Goal: Information Seeking & Learning: Learn about a topic

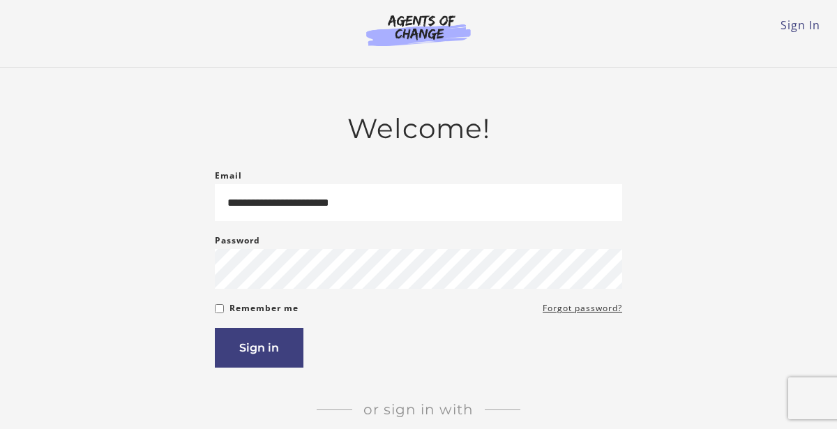
type input "**********"
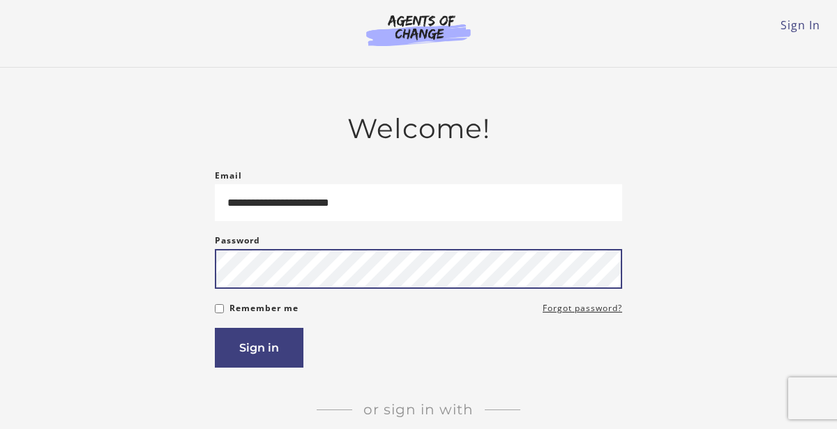
click at [215, 328] on button "Sign in" at bounding box center [259, 348] width 89 height 40
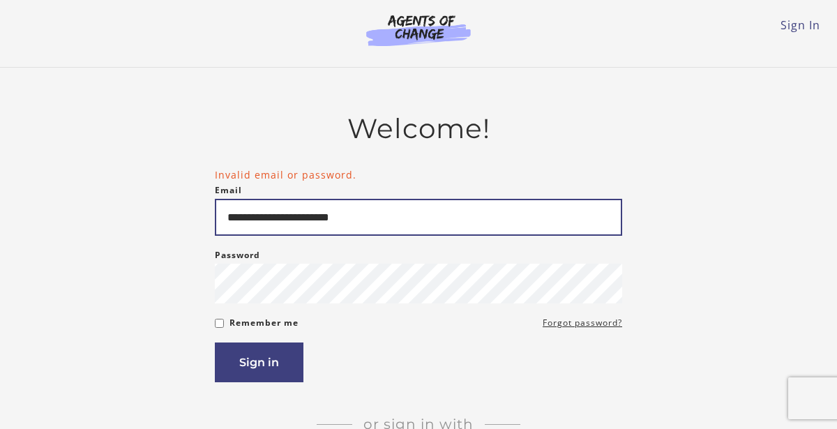
click at [508, 236] on input "**********" at bounding box center [419, 217] width 408 height 37
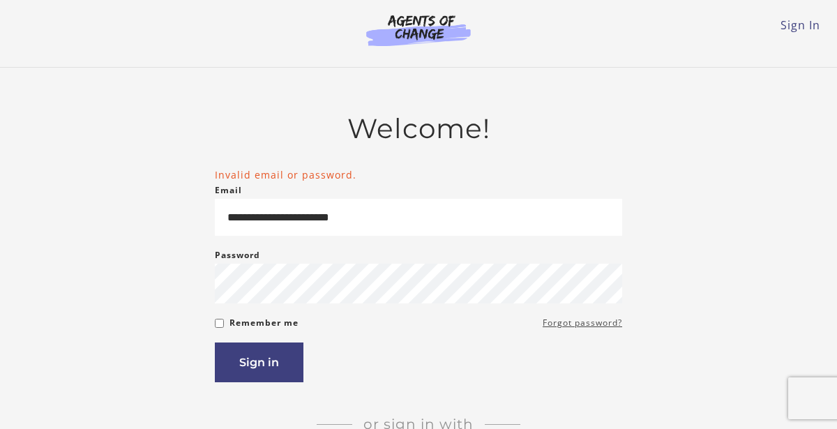
click at [597, 331] on link "Forgot password?" at bounding box center [583, 323] width 80 height 17
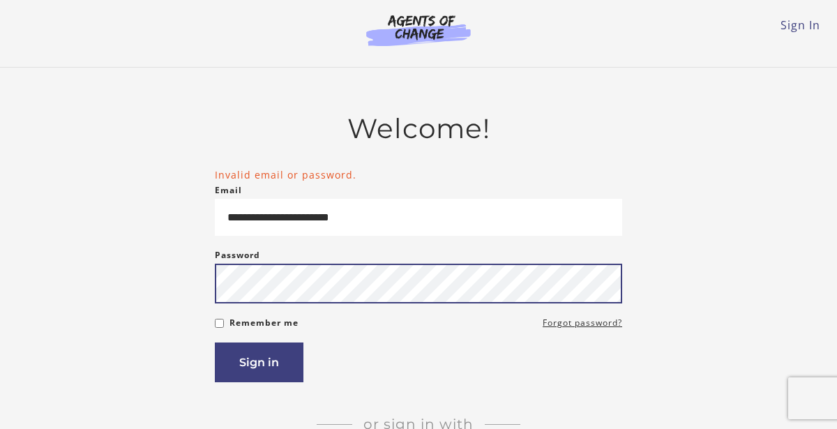
click at [215, 343] on button "Sign in" at bounding box center [259, 363] width 89 height 40
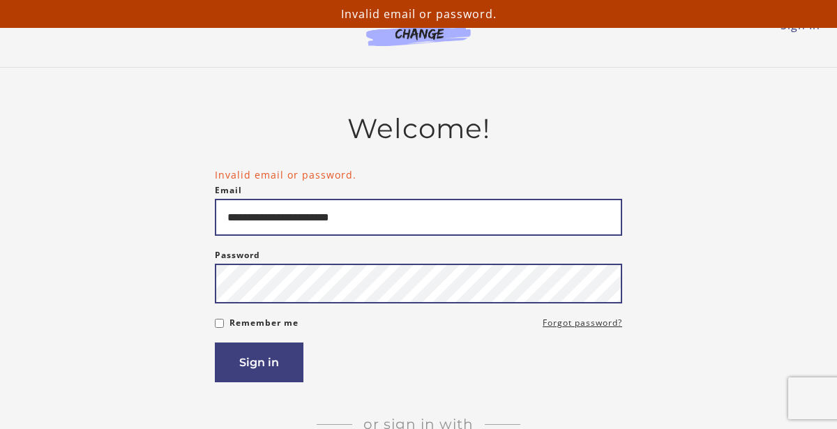
click at [215, 343] on button "Sign in" at bounding box center [259, 363] width 89 height 40
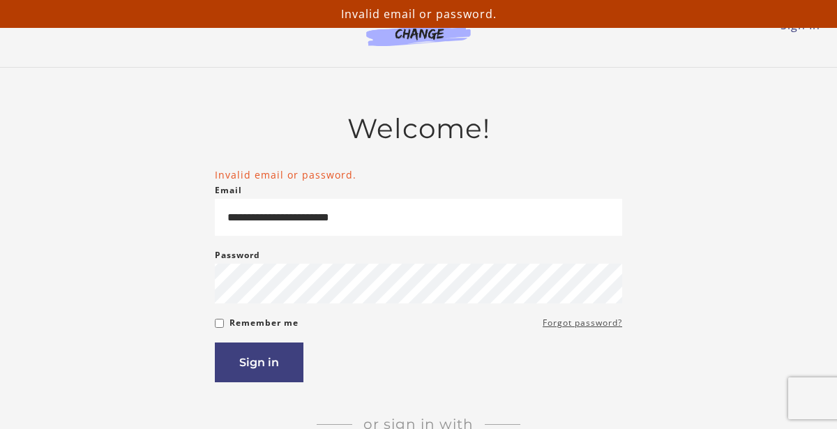
click at [584, 330] on link "Forgot password?" at bounding box center [583, 323] width 80 height 17
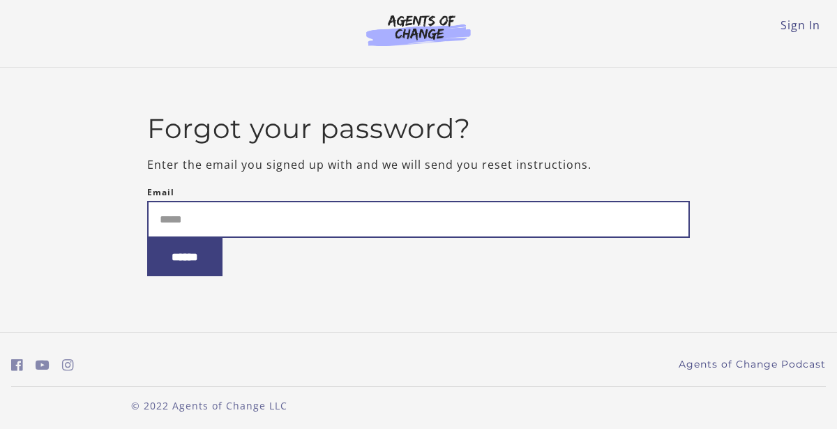
click at [556, 237] on input "Email" at bounding box center [419, 219] width 544 height 37
type input "**********"
click at [147, 238] on input "******" at bounding box center [184, 257] width 75 height 38
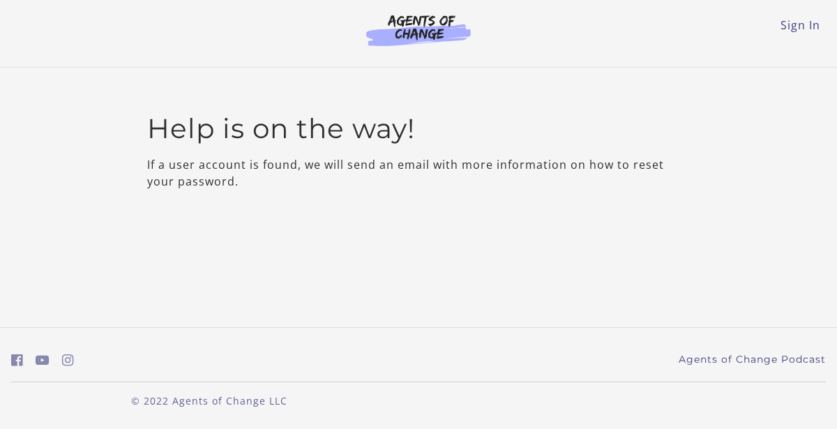
click at [796, 33] on li "Sign In" at bounding box center [801, 25] width 40 height 17
click at [797, 32] on link "Sign In" at bounding box center [801, 24] width 40 height 15
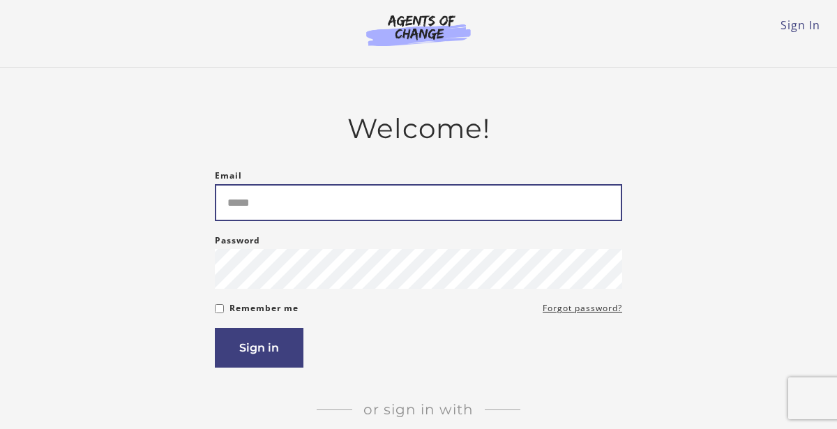
click at [311, 209] on input "Email" at bounding box center [419, 202] width 408 height 37
type input "**********"
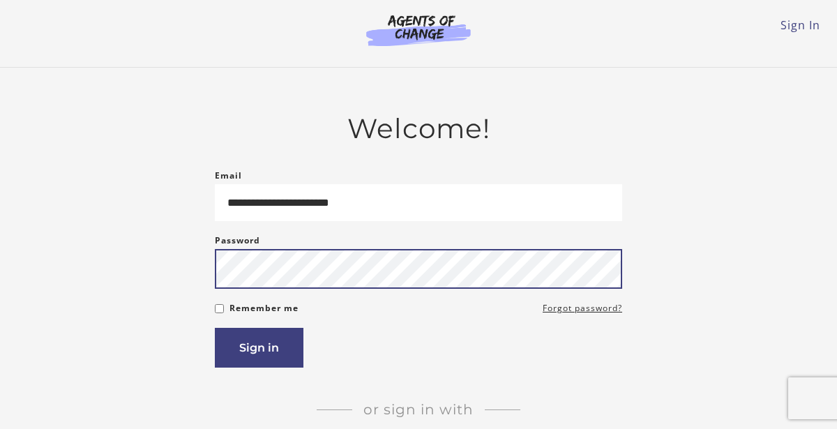
click at [215, 328] on button "Sign in" at bounding box center [259, 348] width 89 height 40
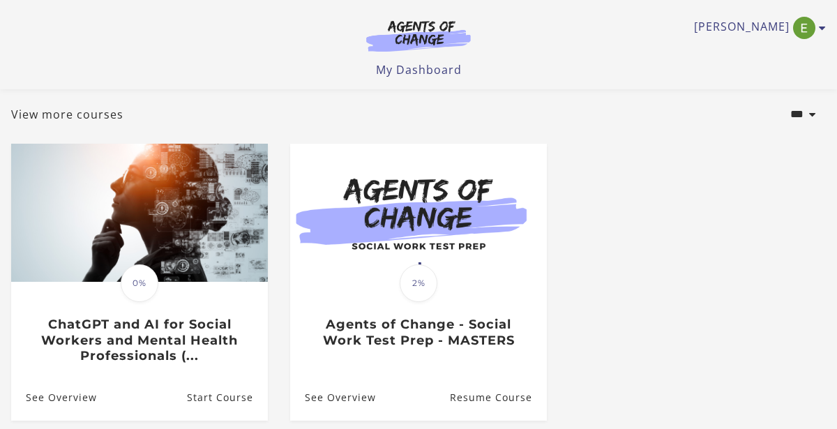
scroll to position [213, 0]
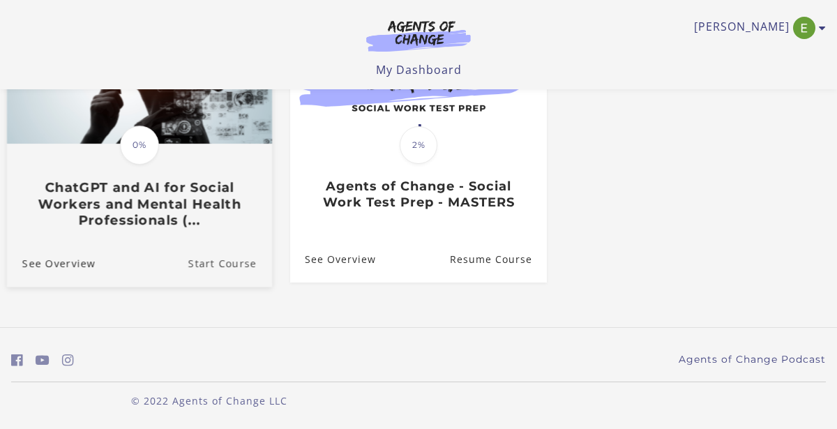
click at [238, 264] on link "Start Course" at bounding box center [230, 263] width 84 height 47
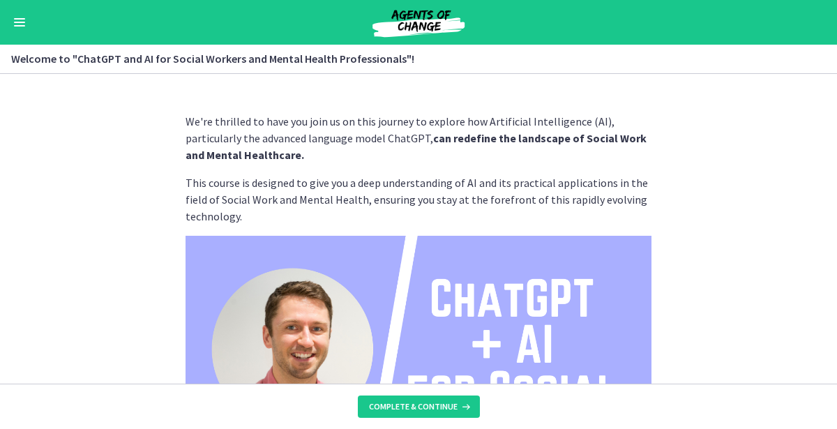
click at [765, 354] on section "We're thrilled to have you join us on this journey to explore how Artificial In…" at bounding box center [418, 229] width 837 height 310
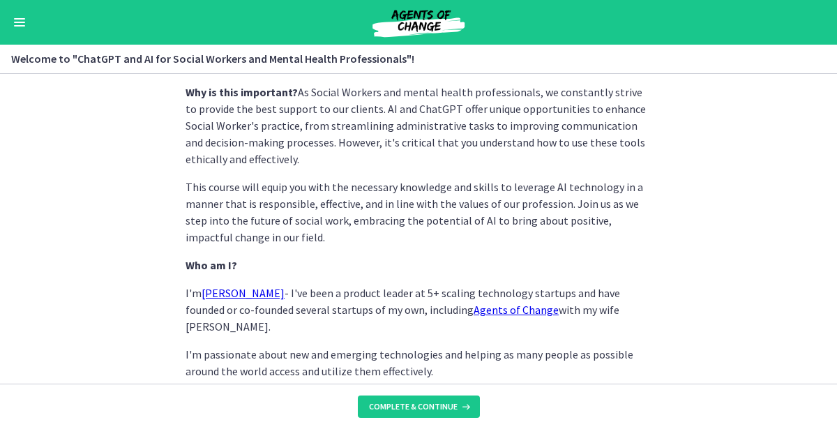
scroll to position [673, 0]
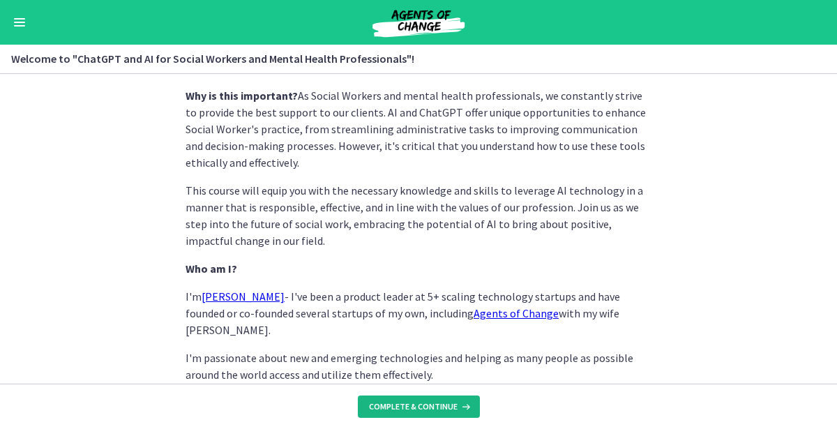
click at [438, 403] on span "Complete & continue" at bounding box center [413, 406] width 89 height 11
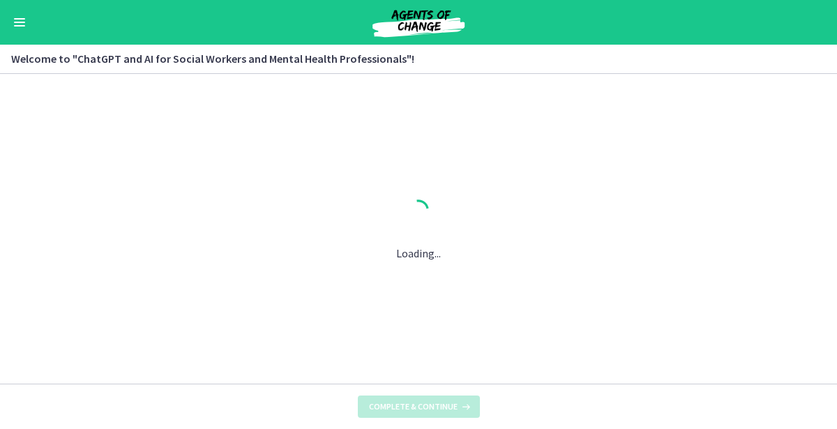
scroll to position [0, 0]
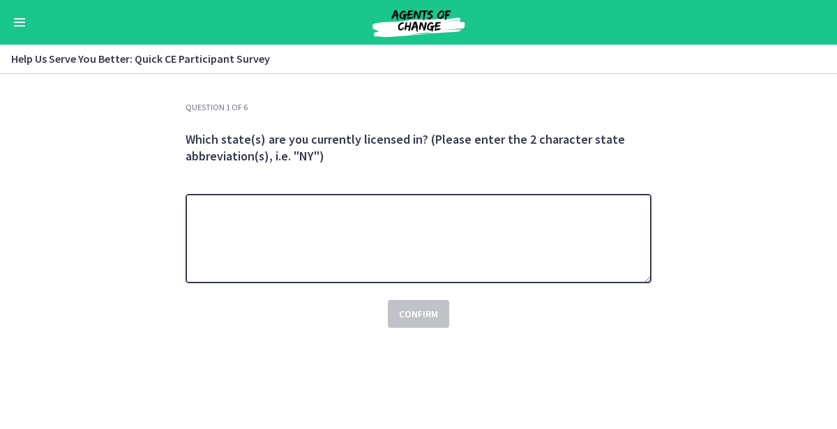
click at [564, 217] on textarea at bounding box center [419, 238] width 466 height 89
type textarea "**"
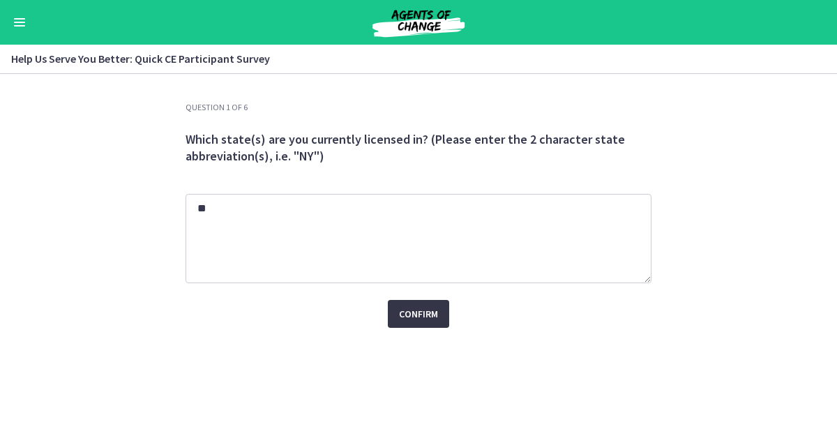
click at [431, 303] on button "Confirm" at bounding box center [418, 314] width 61 height 28
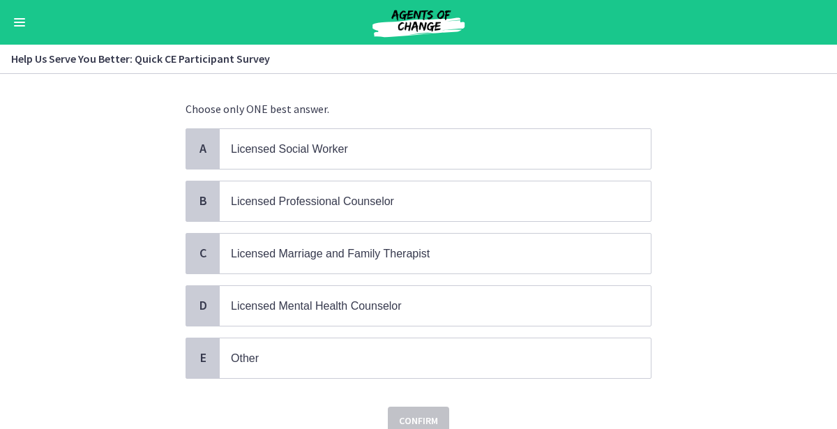
scroll to position [76, 0]
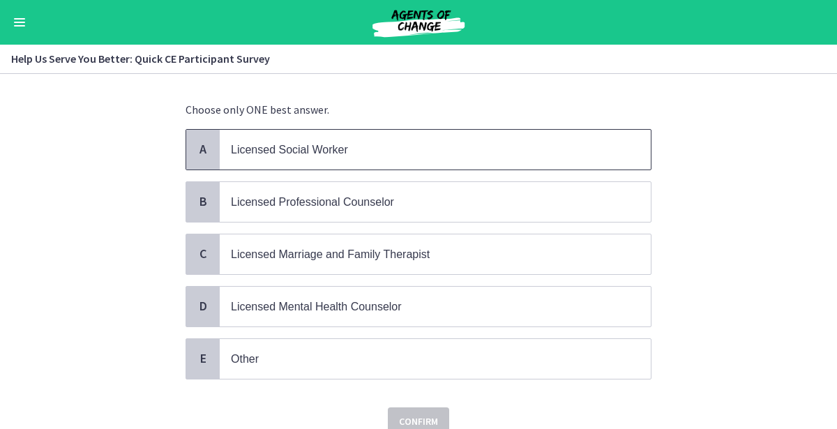
click at [452, 156] on p "Licensed Social Worker" at bounding box center [421, 149] width 381 height 17
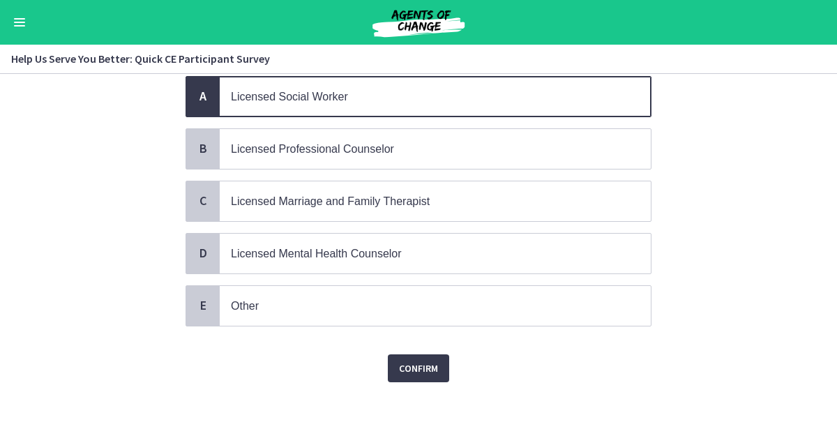
scroll to position [134, 0]
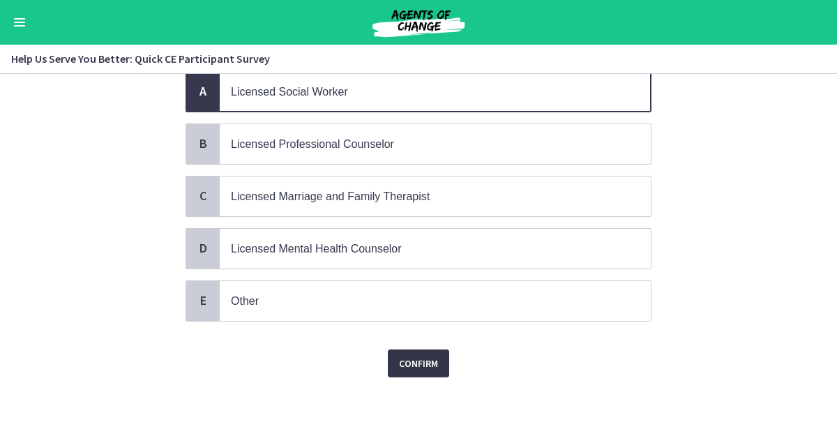
click at [441, 370] on button "Confirm" at bounding box center [418, 364] width 61 height 28
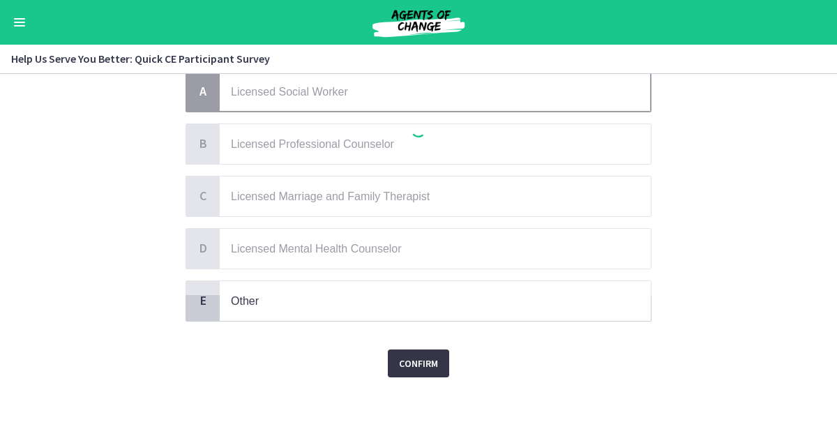
scroll to position [0, 0]
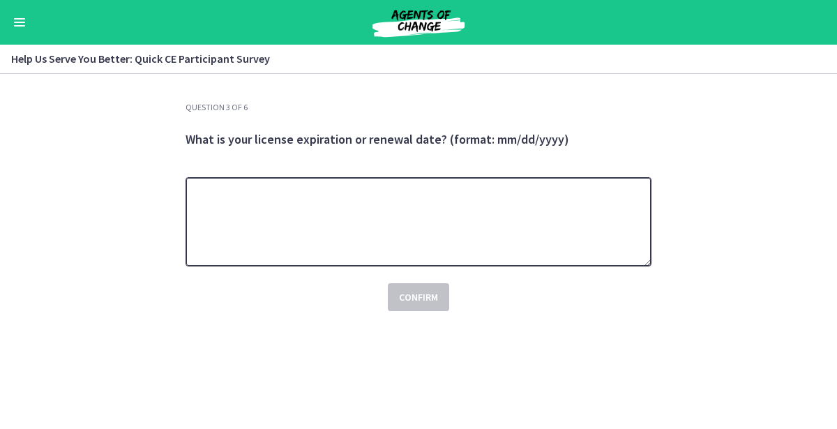
click at [509, 234] on textarea at bounding box center [419, 221] width 466 height 89
type textarea "**********"
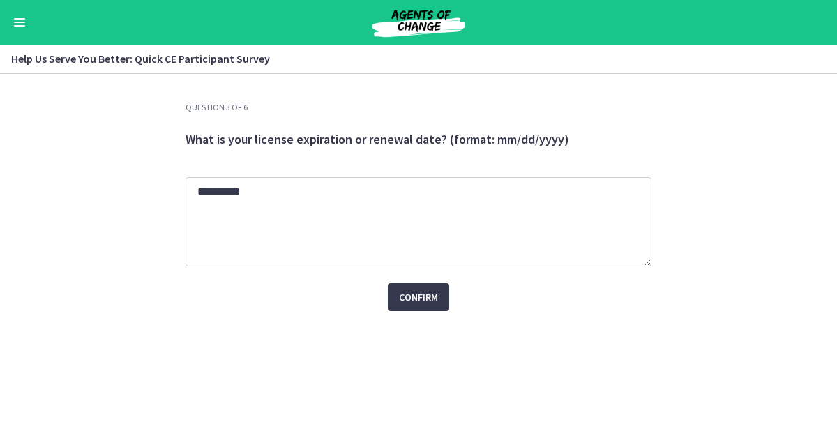
click at [432, 311] on div "**********" at bounding box center [418, 265] width 488 height 327
click at [406, 289] on span "Confirm" at bounding box center [418, 297] width 39 height 17
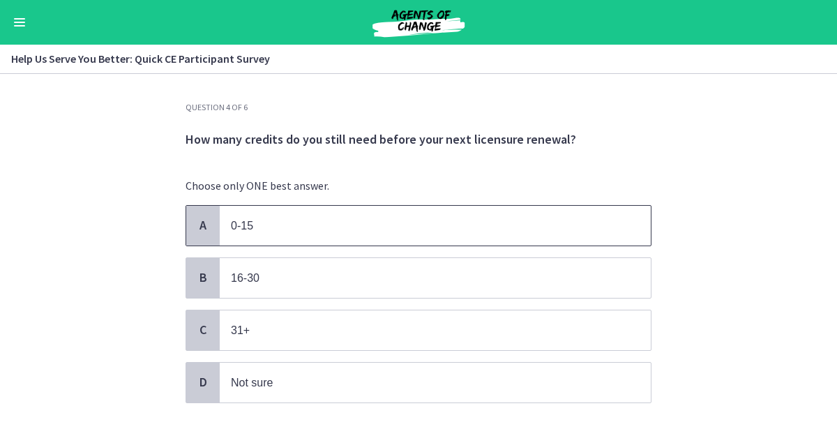
click at [206, 222] on span "A" at bounding box center [203, 225] width 17 height 17
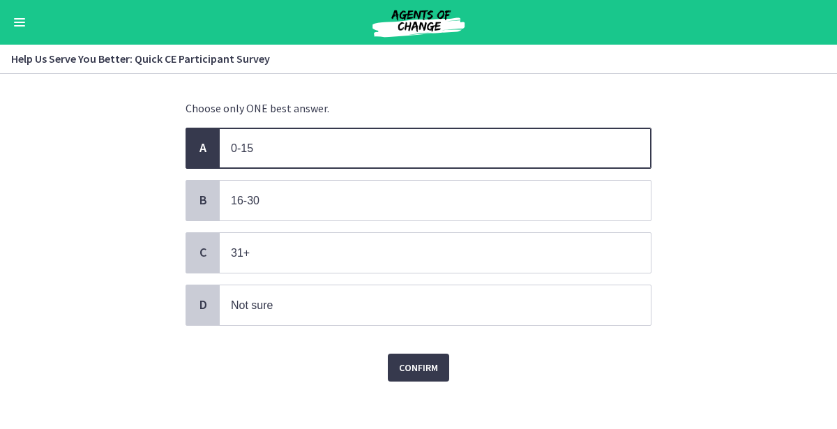
scroll to position [82, 0]
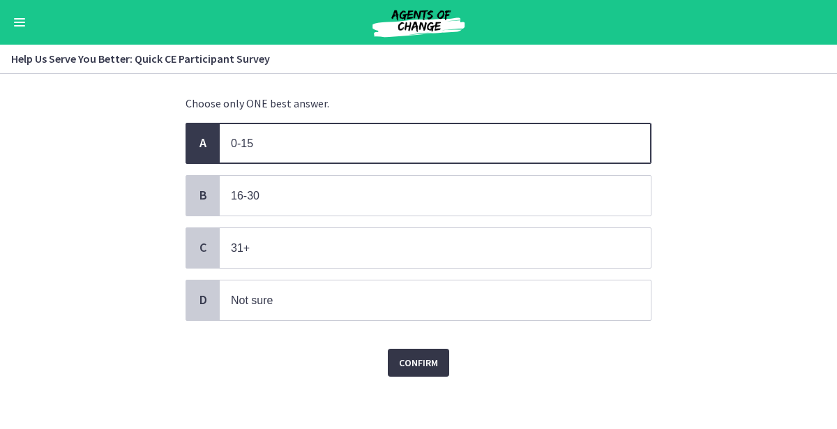
click at [407, 360] on span "Confirm" at bounding box center [418, 362] width 39 height 17
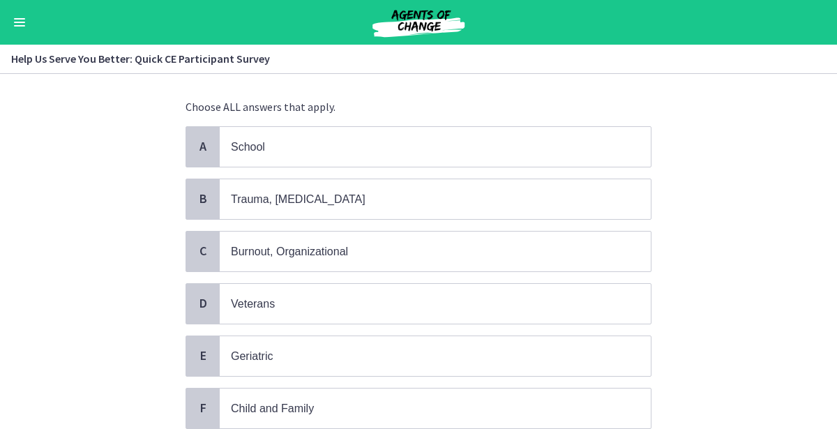
scroll to position [61, 0]
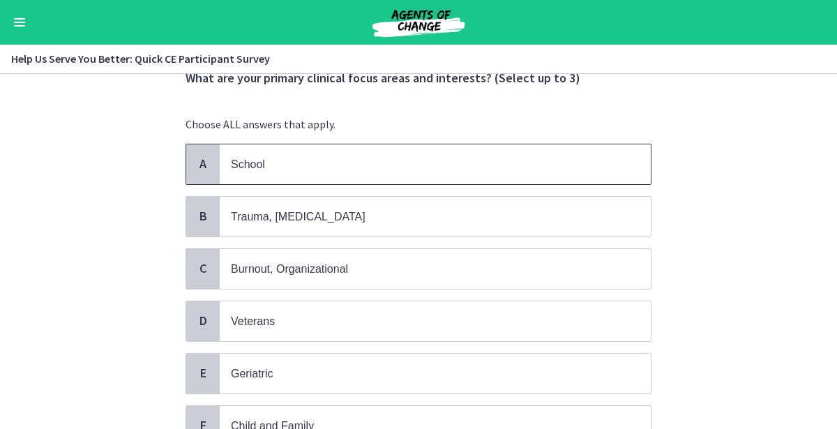
click at [231, 165] on span "School" at bounding box center [248, 164] width 34 height 12
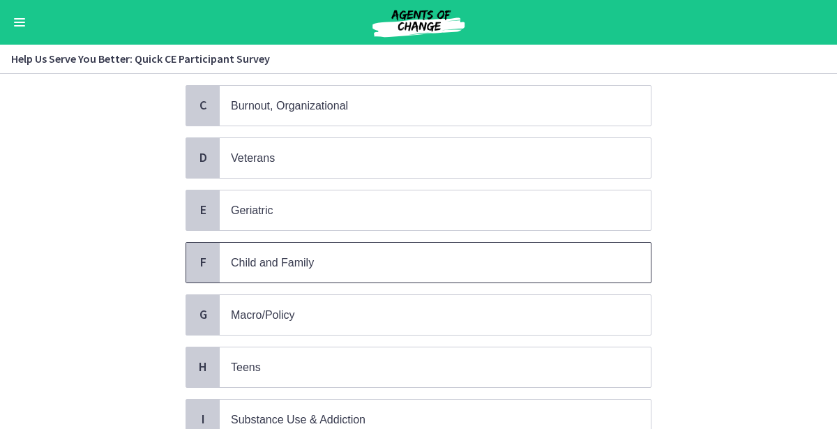
click at [210, 262] on span "F" at bounding box center [203, 262] width 17 height 17
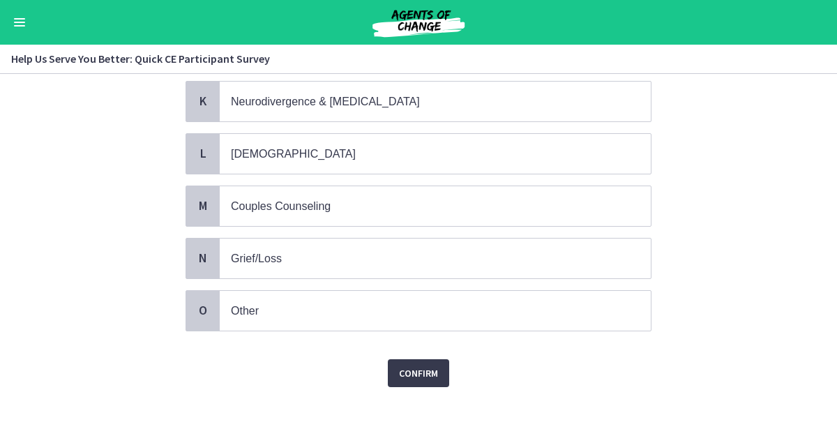
scroll to position [650, 0]
click at [417, 368] on button "Confirm" at bounding box center [418, 371] width 61 height 28
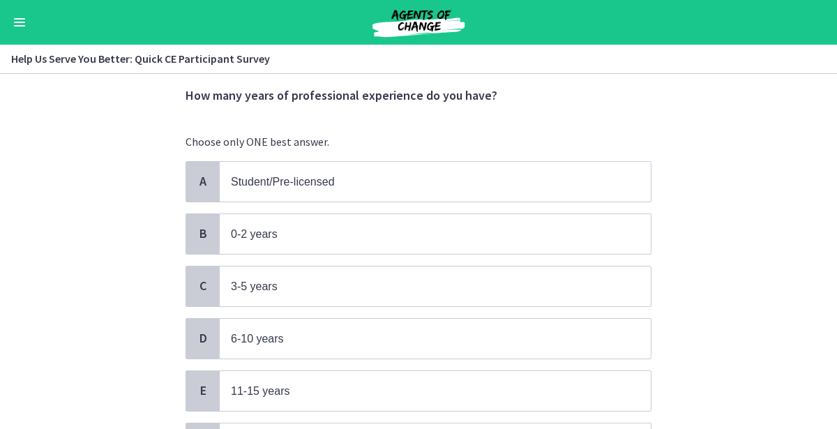
scroll to position [45, 0]
click at [215, 232] on div "B" at bounding box center [202, 233] width 33 height 40
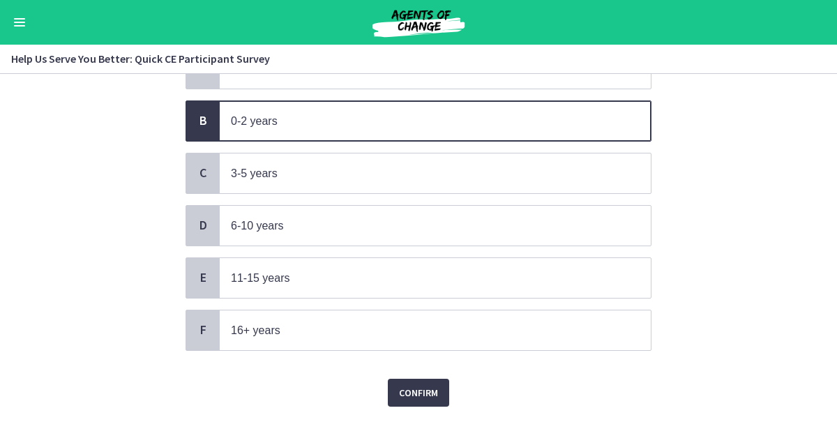
scroll to position [186, 0]
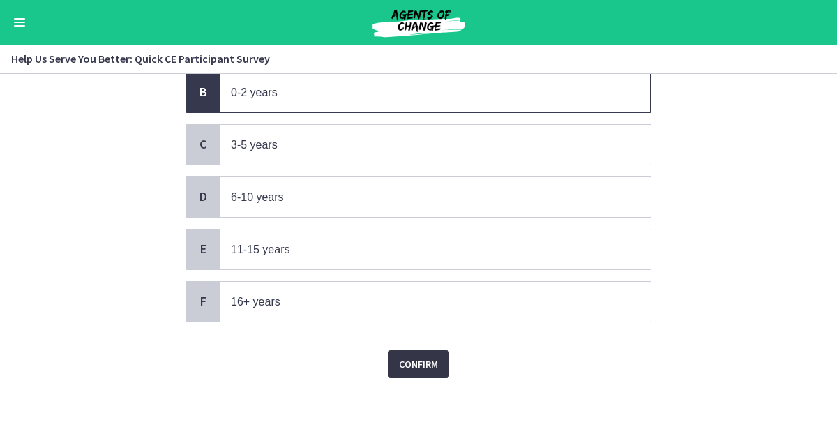
click at [426, 357] on span "Confirm" at bounding box center [418, 364] width 39 height 17
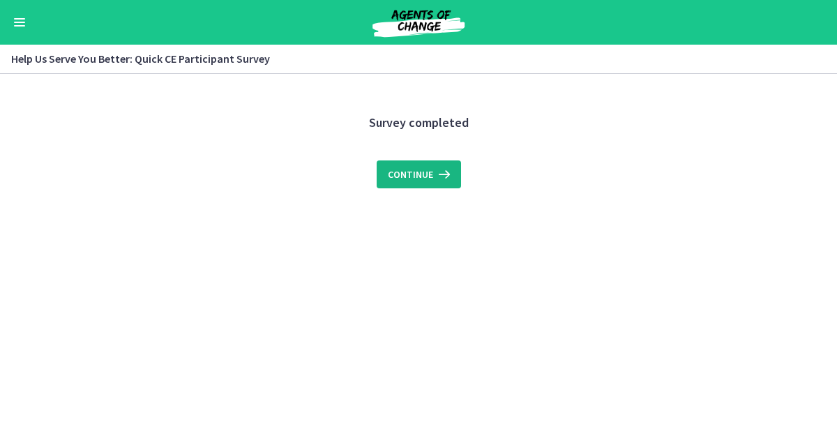
scroll to position [0, 0]
click at [407, 182] on span "Continue" at bounding box center [410, 174] width 45 height 17
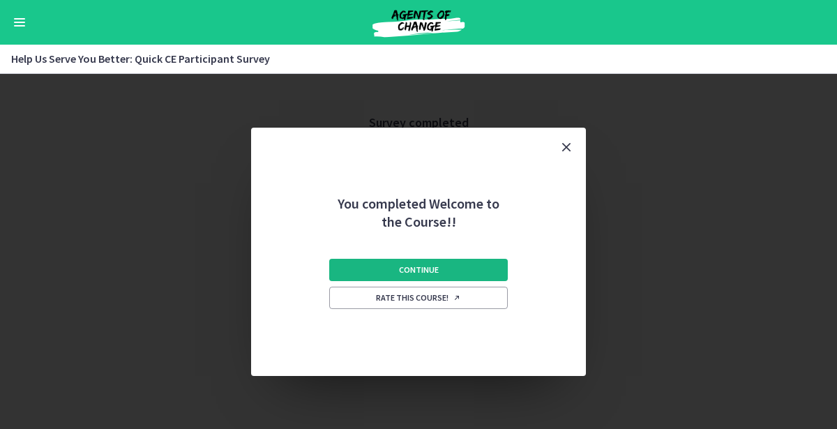
click at [368, 262] on button "Continue" at bounding box center [418, 270] width 179 height 22
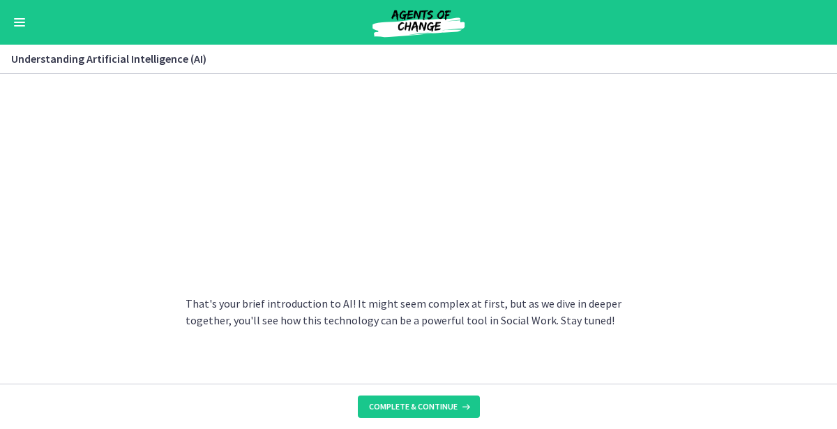
scroll to position [715, 0]
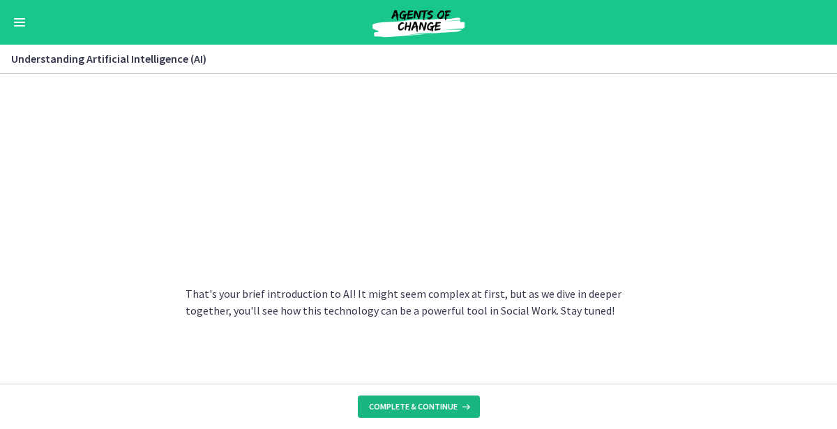
click at [389, 408] on span "Complete & continue" at bounding box center [413, 406] width 89 height 11
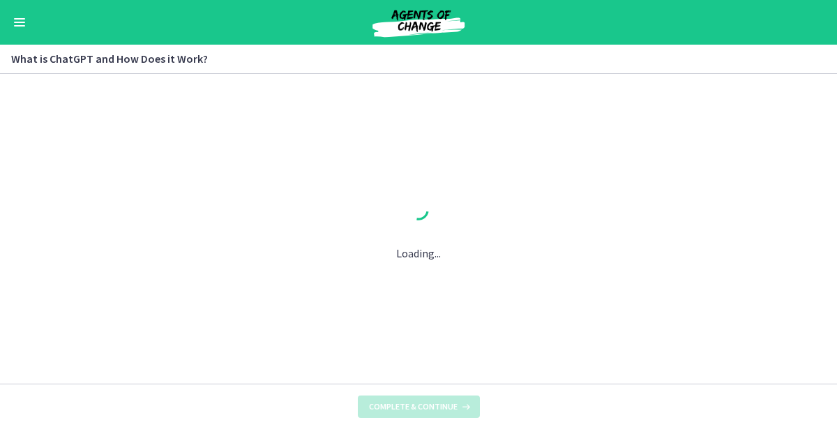
scroll to position [0, 0]
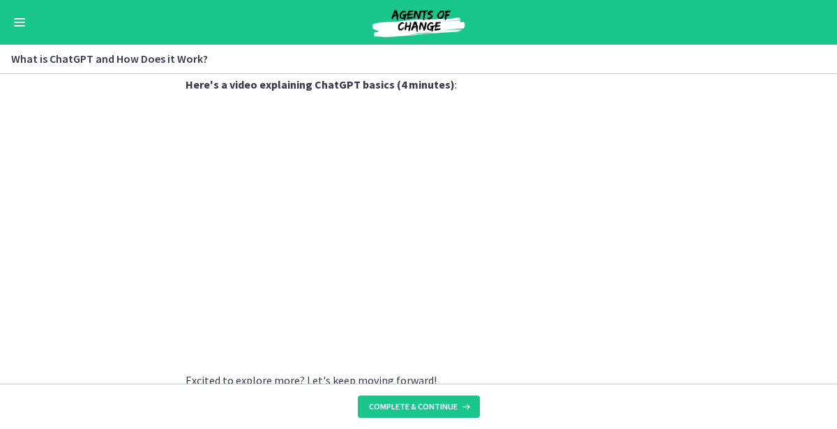
scroll to position [793, 0]
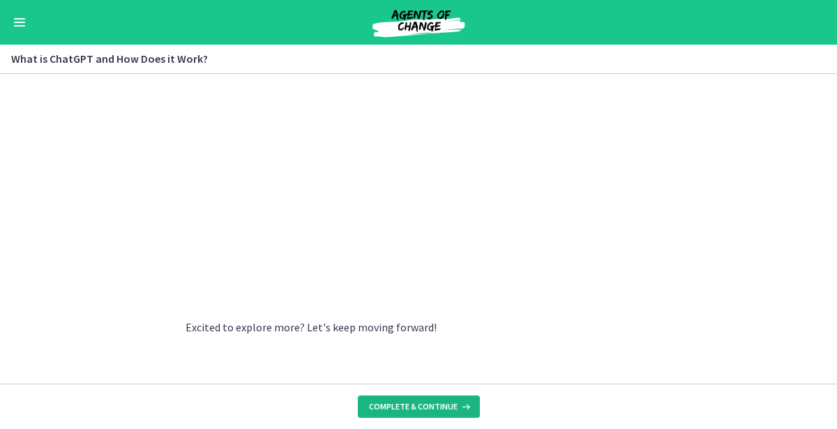
click at [410, 414] on button "Complete & continue" at bounding box center [419, 407] width 122 height 22
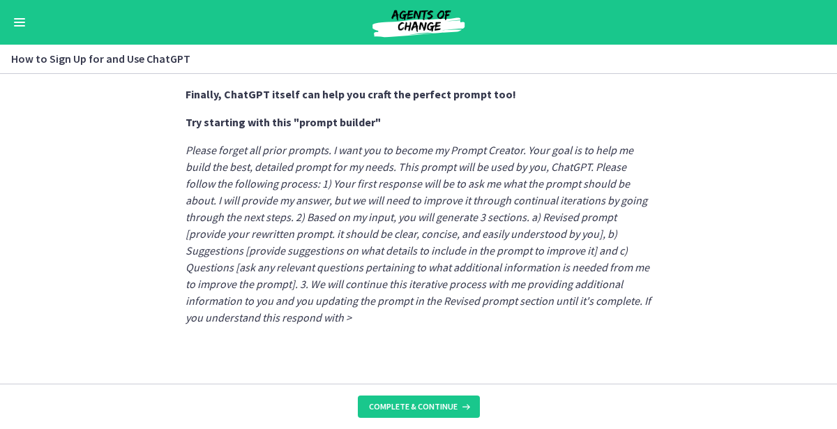
scroll to position [859, 0]
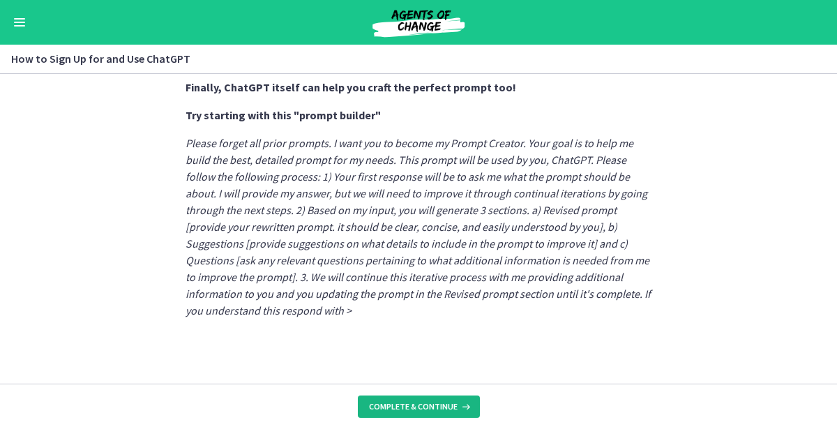
click at [375, 410] on span "Complete & continue" at bounding box center [413, 406] width 89 height 11
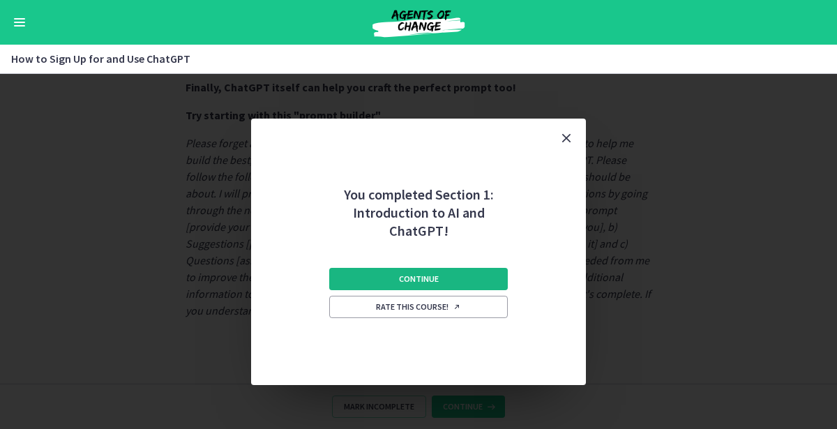
click at [453, 281] on button "Continue" at bounding box center [418, 279] width 179 height 22
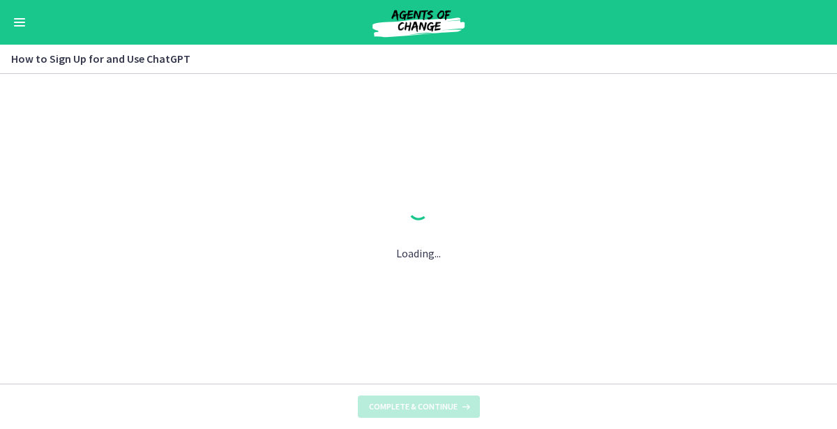
scroll to position [0, 0]
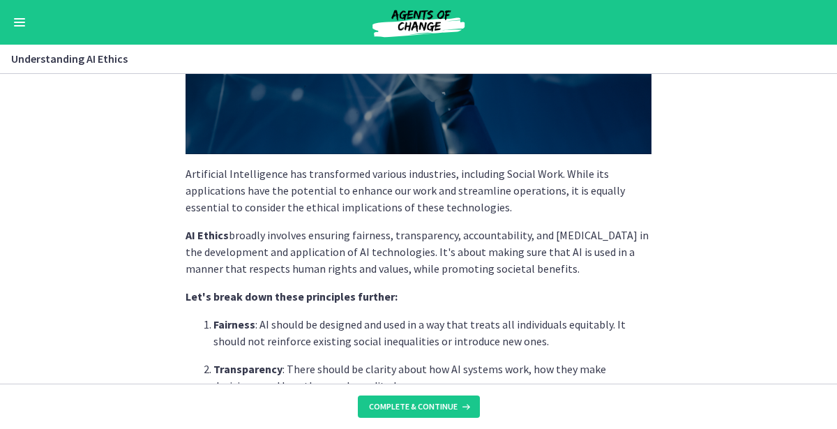
scroll to position [224, 0]
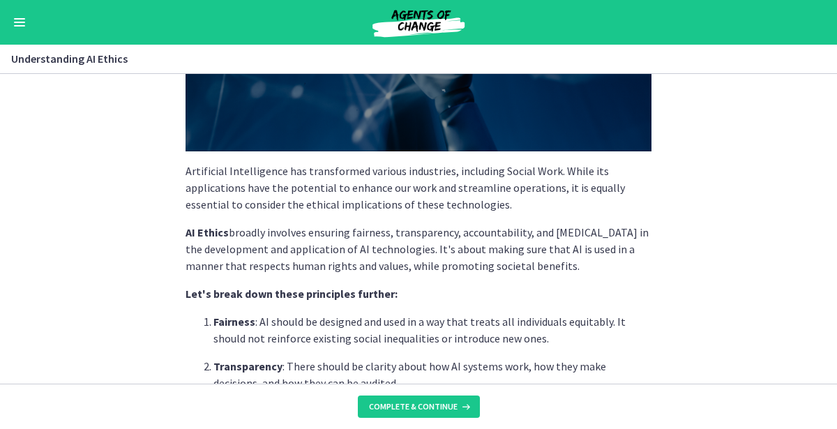
click at [740, 280] on section "Artificial Intelligence has transformed various industries, including Social Wo…" at bounding box center [418, 229] width 837 height 310
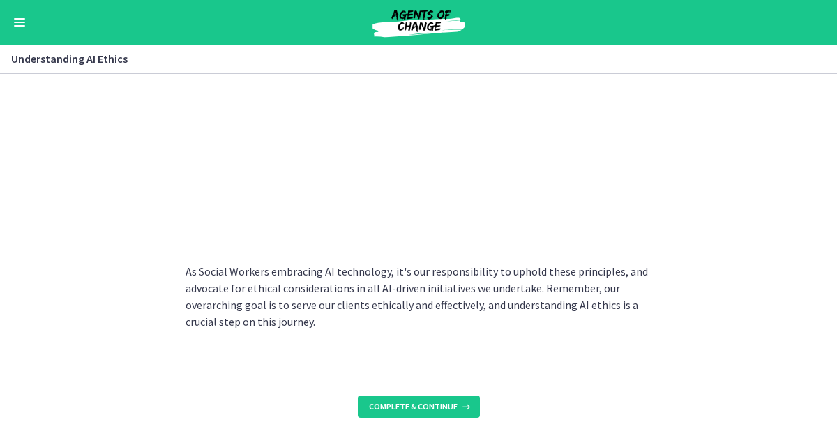
scroll to position [805, 0]
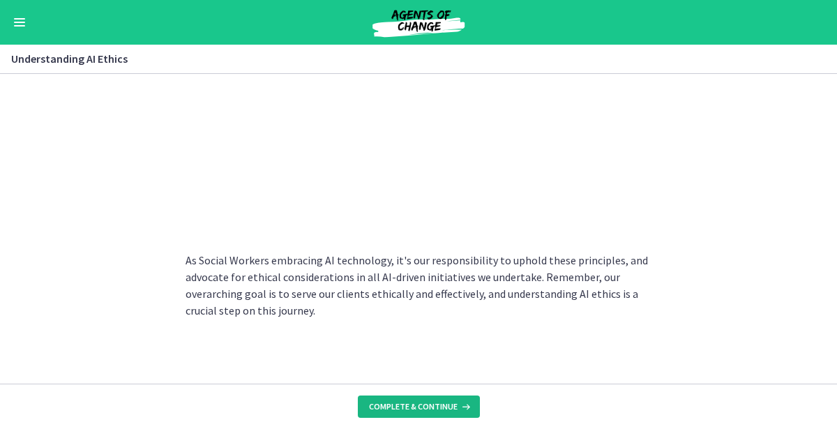
click at [410, 404] on span "Complete & continue" at bounding box center [413, 406] width 89 height 11
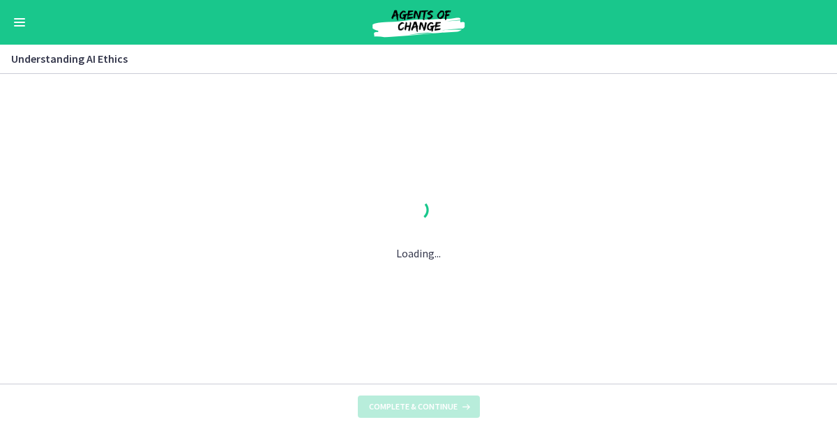
scroll to position [0, 0]
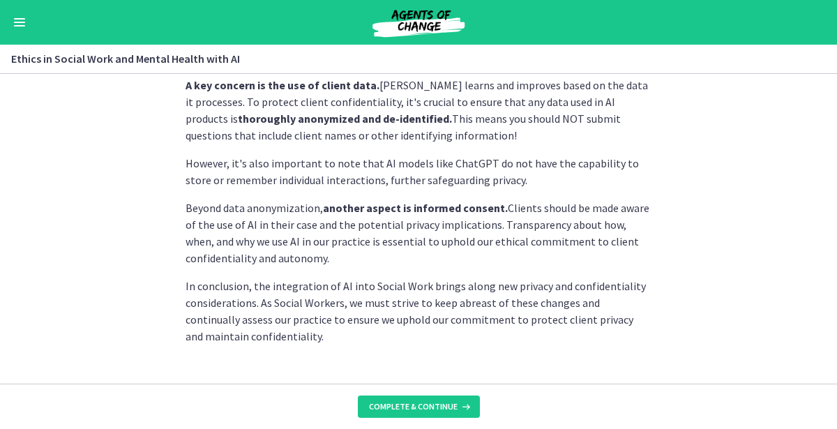
scroll to position [460, 0]
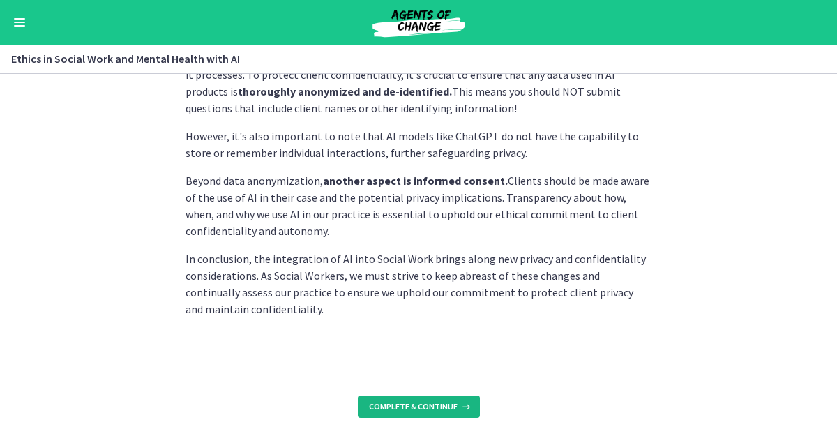
click at [416, 410] on span "Complete & continue" at bounding box center [413, 406] width 89 height 11
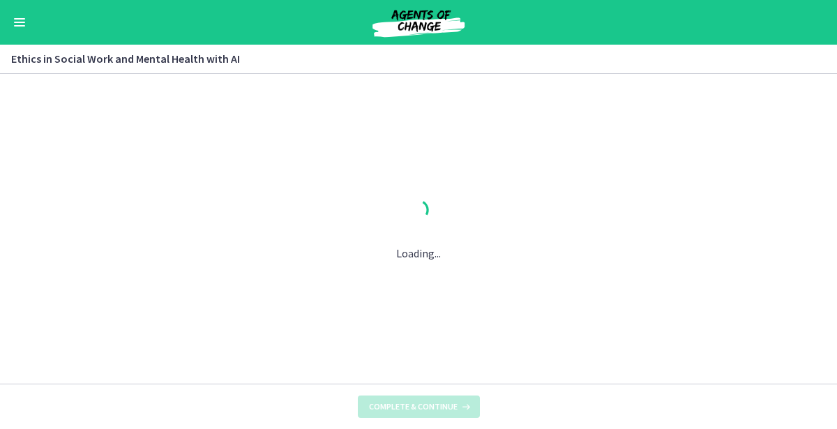
scroll to position [0, 0]
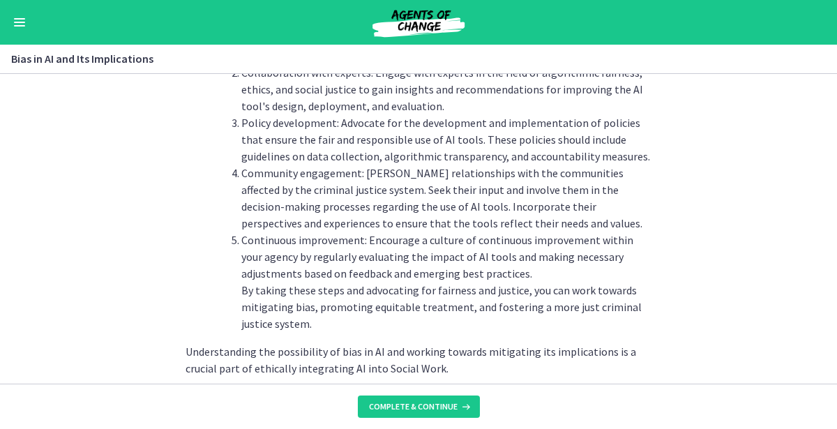
scroll to position [1670, 0]
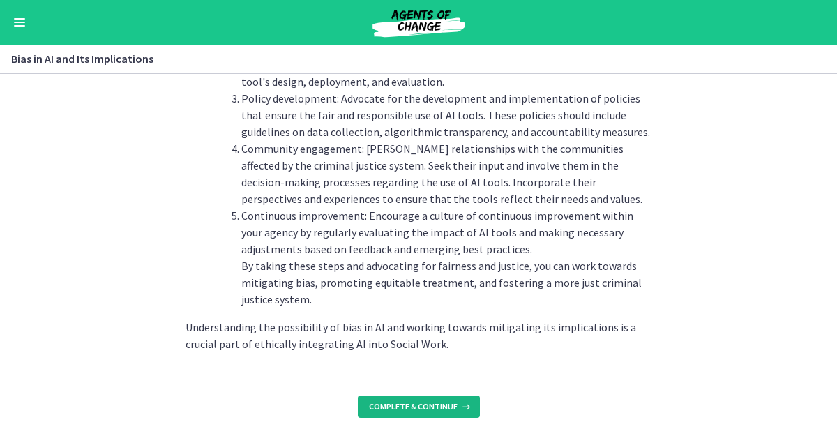
click at [396, 396] on button "Complete & continue" at bounding box center [419, 407] width 122 height 22
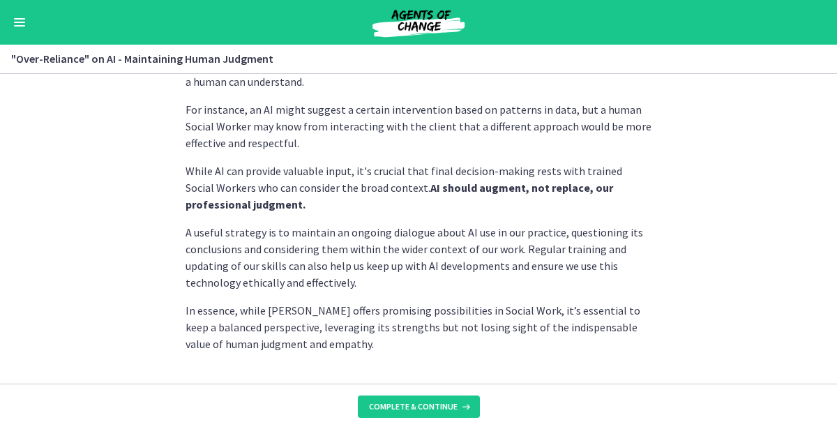
scroll to position [452, 0]
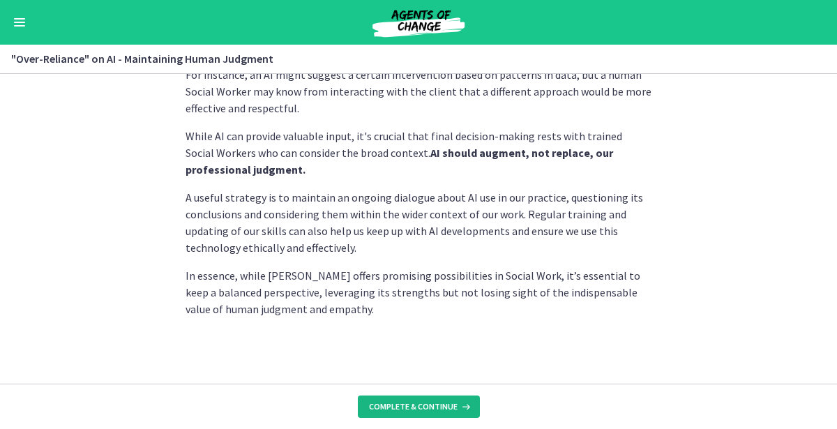
click at [434, 407] on span "Complete & continue" at bounding box center [413, 406] width 89 height 11
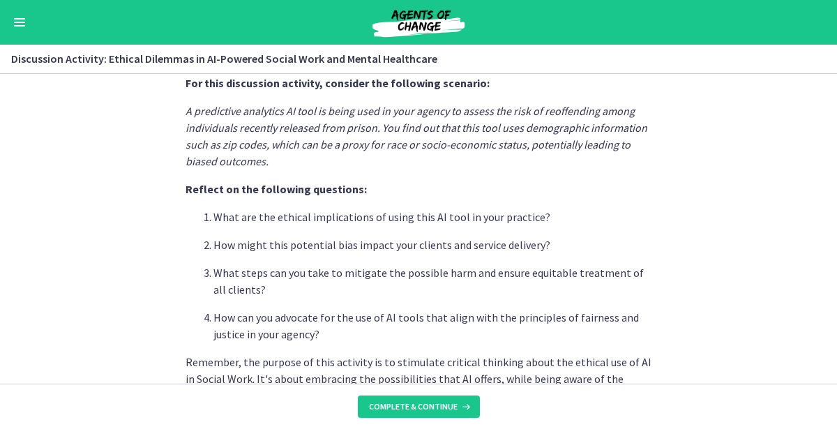
scroll to position [371, 0]
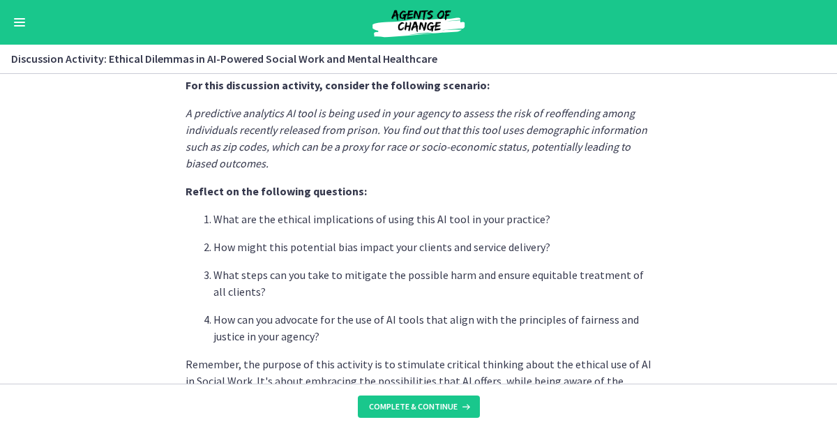
click at [645, 221] on p "What are the ethical implications of using this AI tool in your practice?" at bounding box center [433, 219] width 438 height 17
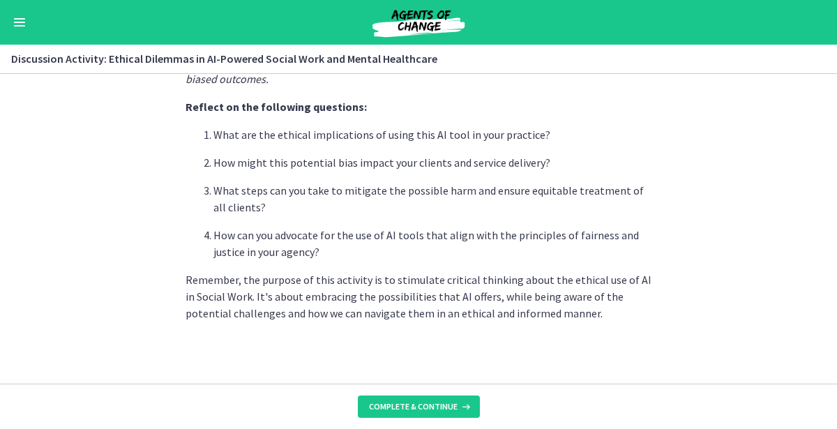
scroll to position [460, 0]
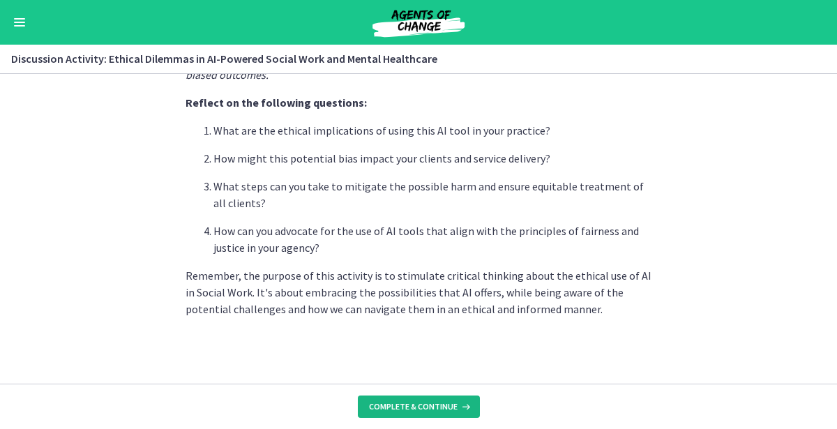
click at [403, 400] on button "Complete & continue" at bounding box center [419, 407] width 122 height 22
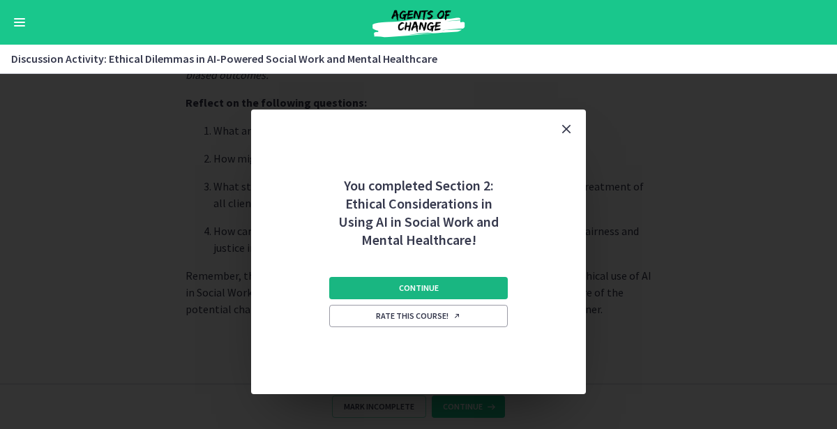
click at [417, 289] on span "Continue" at bounding box center [419, 288] width 40 height 11
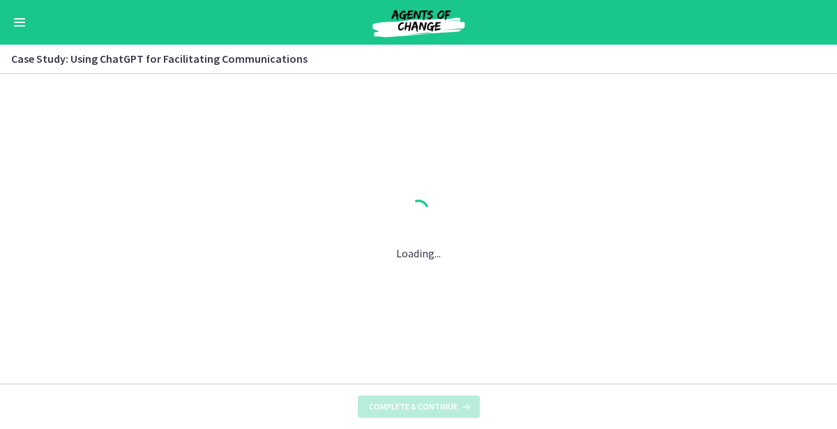
scroll to position [0, 0]
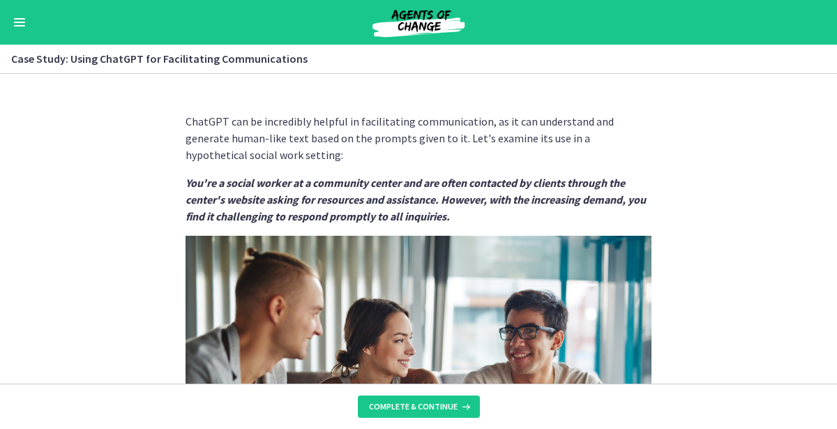
click at [15, 26] on span "Enable menu" at bounding box center [19, 25] width 11 height 1
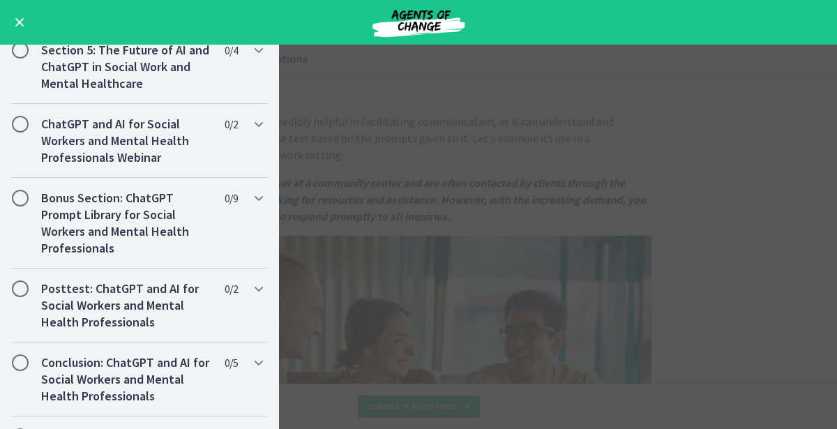
scroll to position [1098, 0]
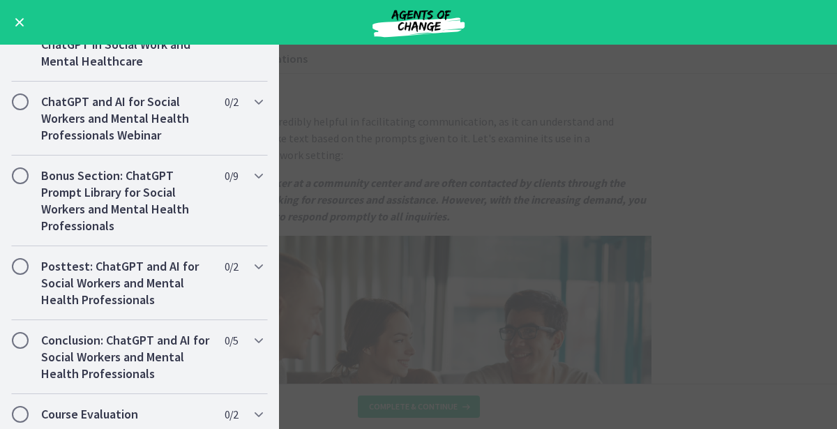
click at [576, 186] on main "Case Study: Using ChatGPT for Facilitating Communications Enable fullscreen Cha…" at bounding box center [418, 237] width 837 height 385
click at [16, 25] on span "Enable menu" at bounding box center [19, 22] width 9 height 9
